Goal: Task Accomplishment & Management: Use online tool/utility

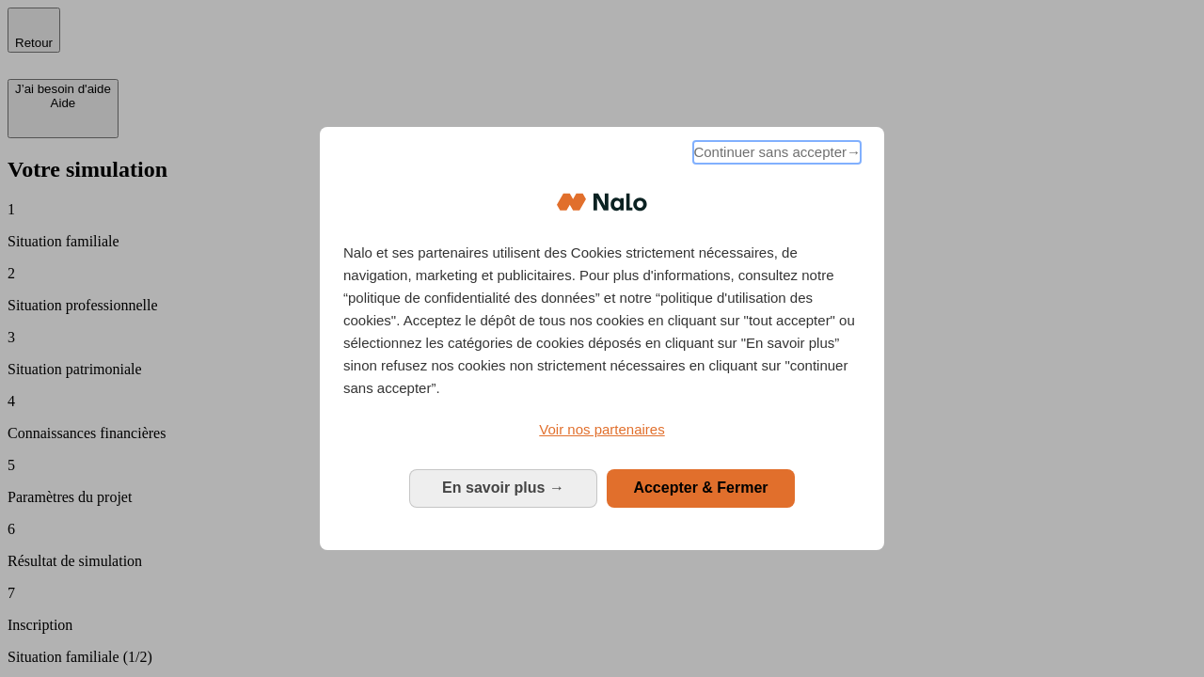
click at [775, 155] on span "Continuer sans accepter →" at bounding box center [776, 152] width 167 height 23
